Goal: Communication & Community: Answer question/provide support

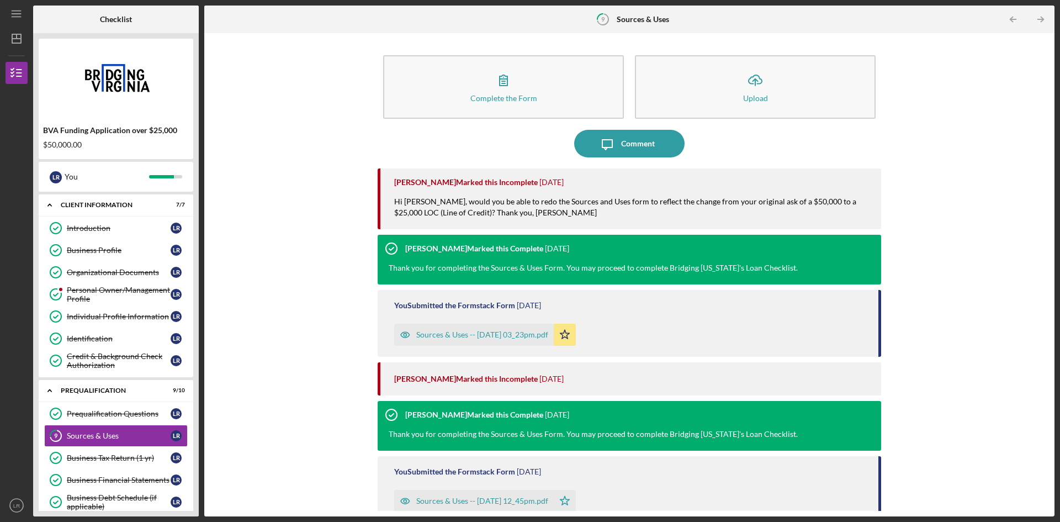
click at [88, 291] on div "Personal Owner/Management Profile" at bounding box center [119, 294] width 104 height 18
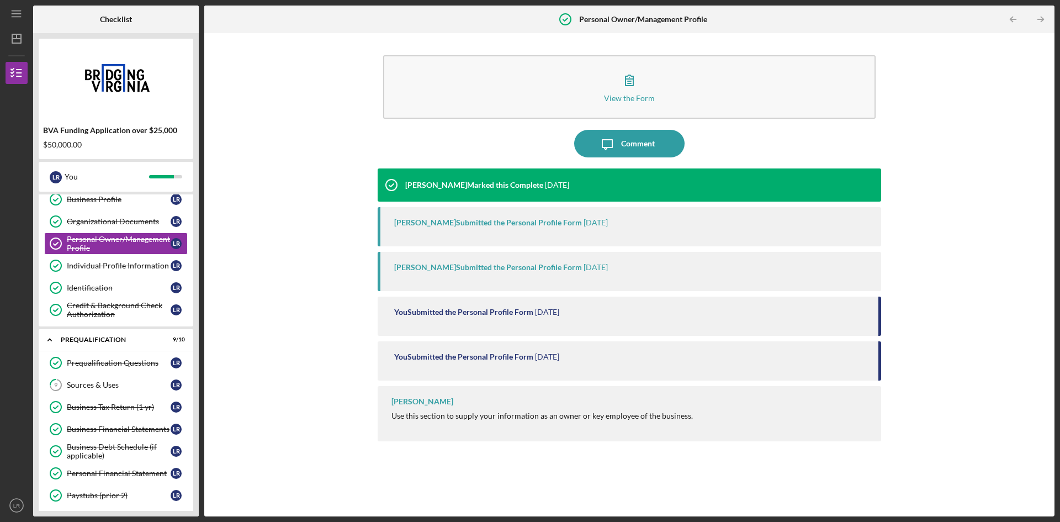
scroll to position [80, 0]
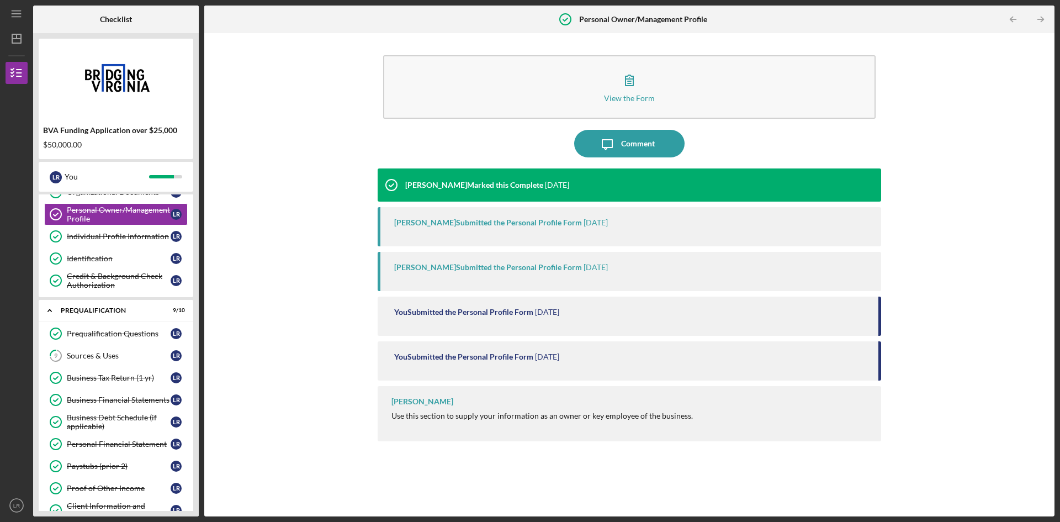
click at [109, 352] on div "Sources & Uses" at bounding box center [119, 355] width 104 height 9
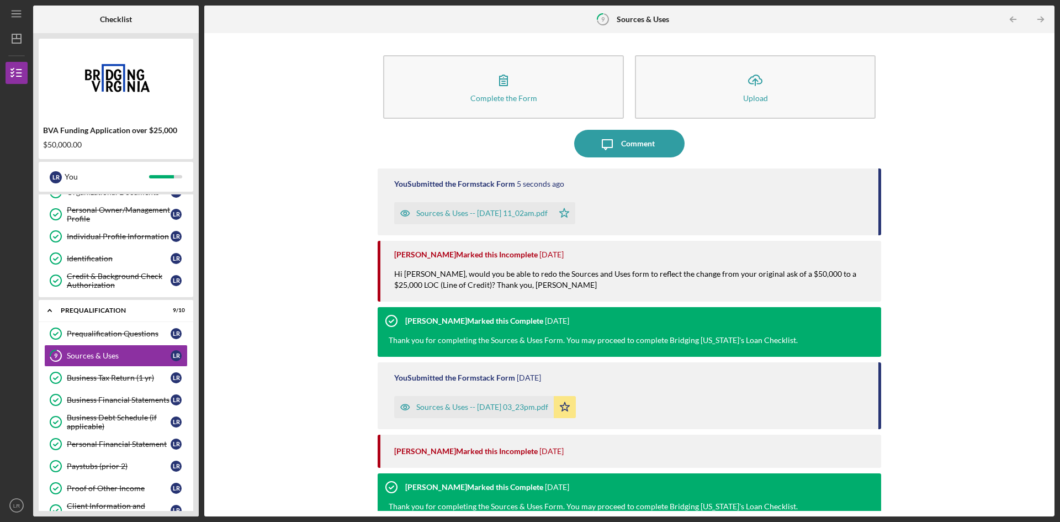
click at [537, 90] on button "Complete the Form Form" at bounding box center [503, 86] width 241 height 63
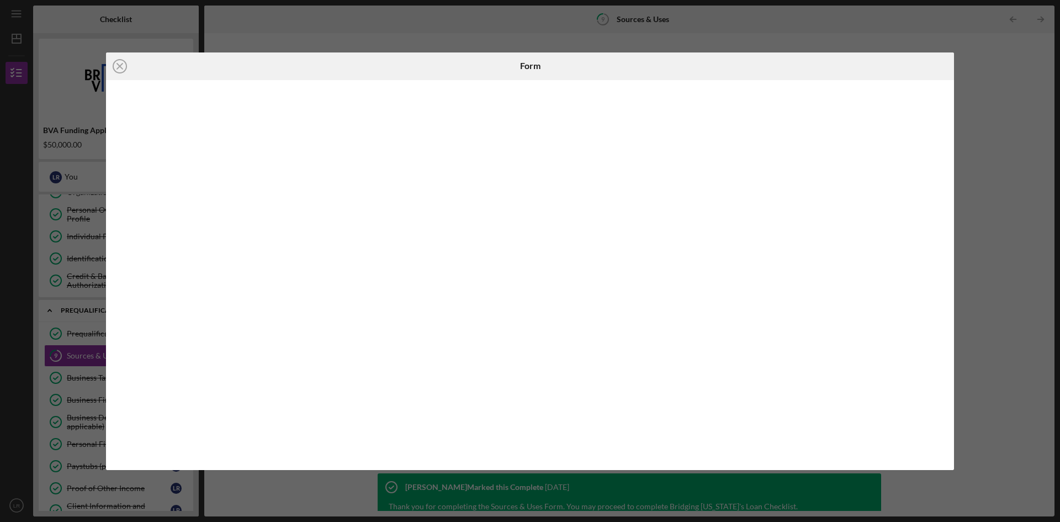
click at [1007, 230] on div "Icon/Close Form" at bounding box center [530, 261] width 1060 height 522
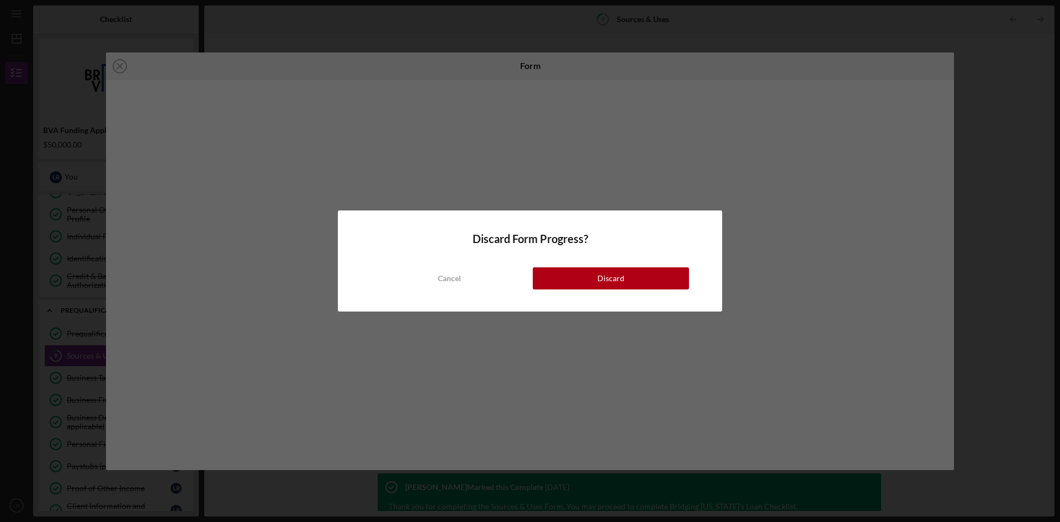
click at [591, 279] on button "Discard" at bounding box center [611, 278] width 156 height 22
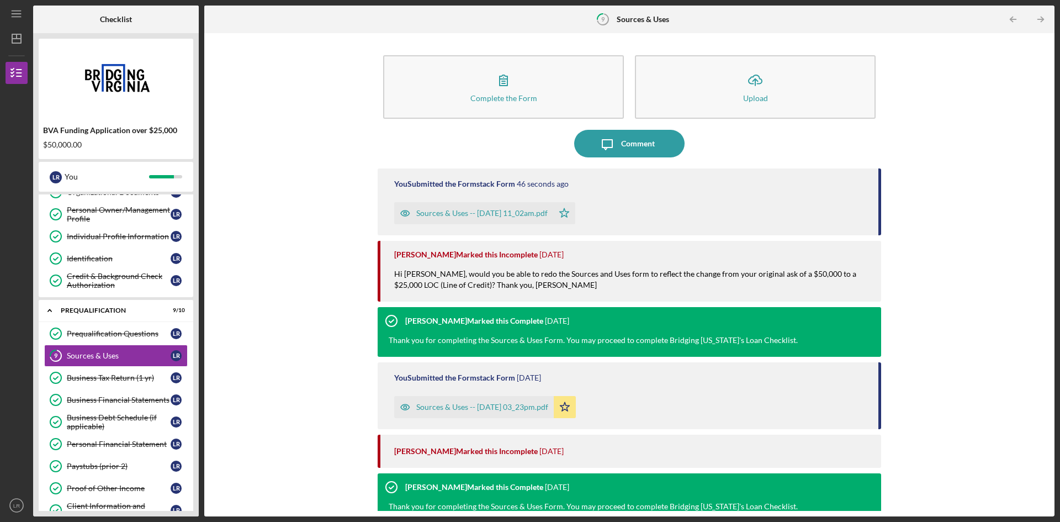
click at [642, 140] on div "Comment" at bounding box center [638, 144] width 34 height 28
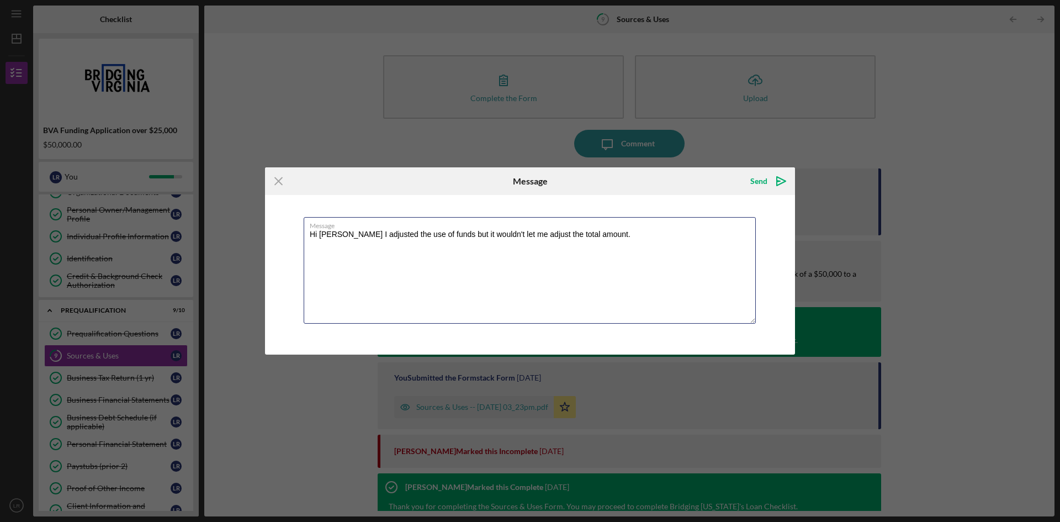
click at [432, 236] on textarea "Hi [PERSON_NAME] I adjusted the use of funds but it wouldn't let me adjust the …" at bounding box center [530, 270] width 452 height 107
type textarea "Hi [PERSON_NAME] I adjusted the use of funds to reflect $25,000 but it wouldn't…"
click at [764, 176] on div "Send" at bounding box center [758, 181] width 17 height 22
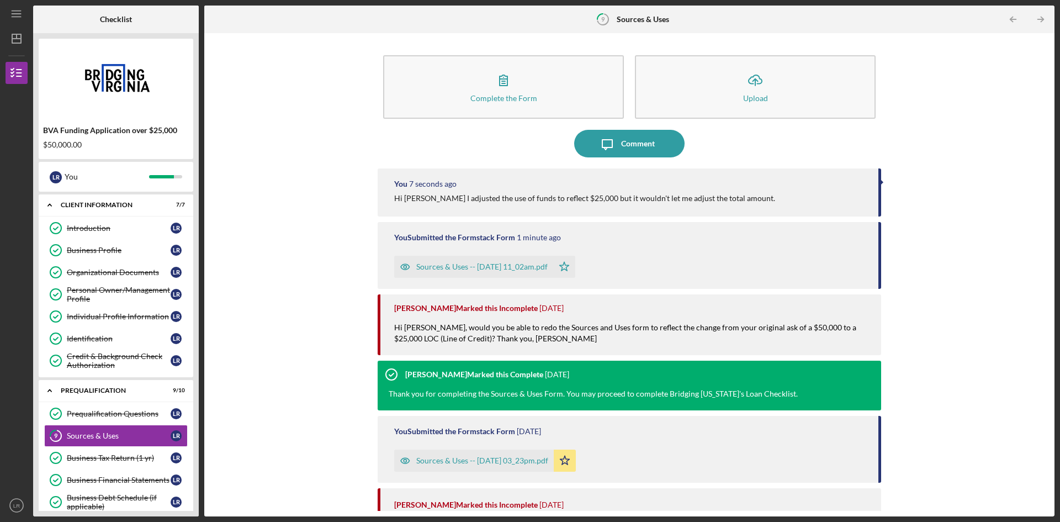
click at [124, 228] on div "Introduction" at bounding box center [119, 228] width 104 height 9
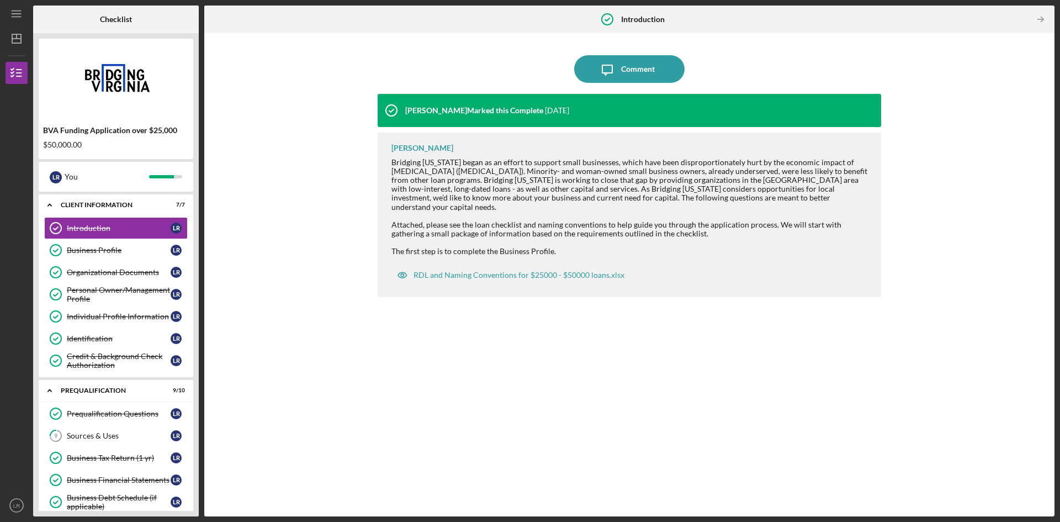
click at [92, 433] on div "Sources & Uses" at bounding box center [119, 435] width 104 height 9
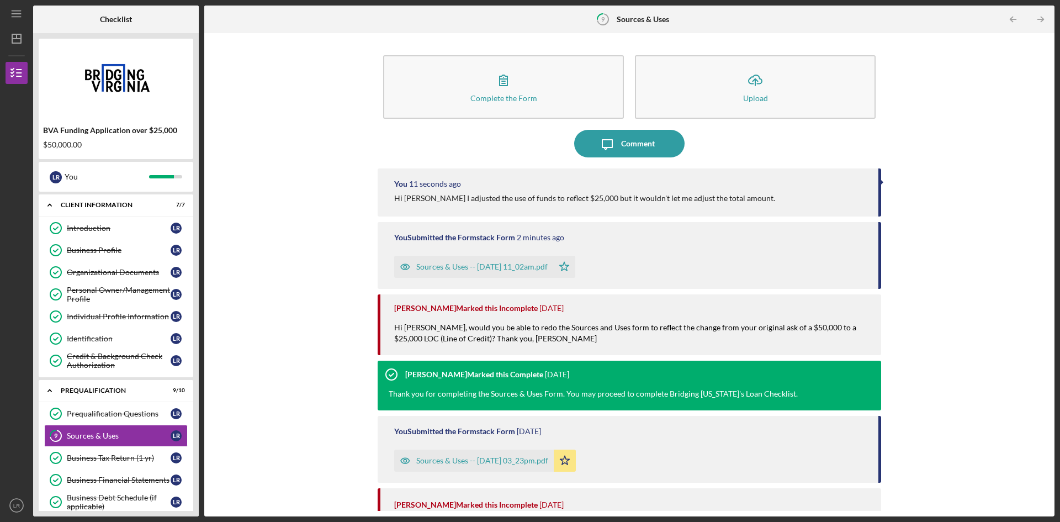
click at [527, 72] on button "Complete the Form Form" at bounding box center [503, 86] width 241 height 63
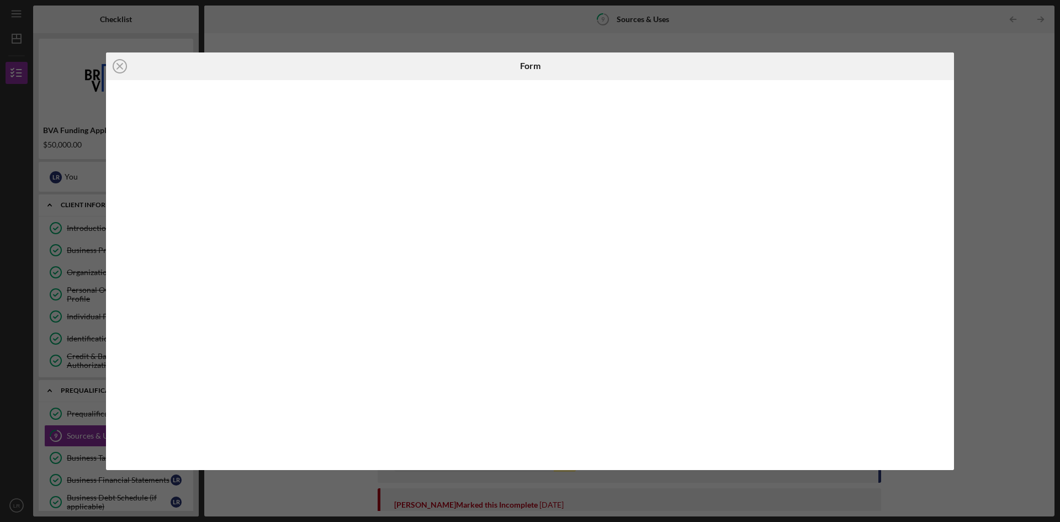
click at [1016, 189] on div "Icon/Close Form" at bounding box center [530, 261] width 1060 height 522
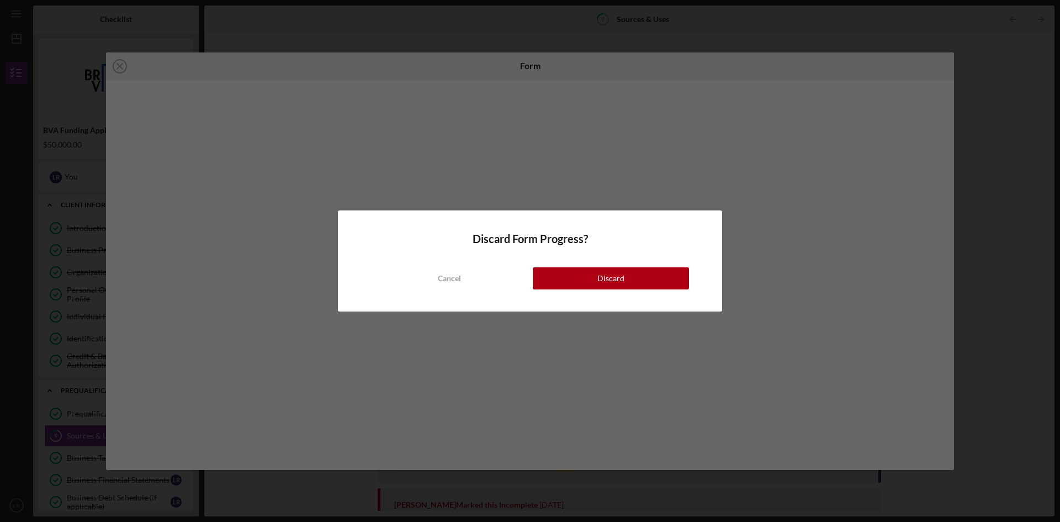
click at [618, 275] on div "Discard" at bounding box center [610, 278] width 27 height 22
